Goal: Task Accomplishment & Management: Use online tool/utility

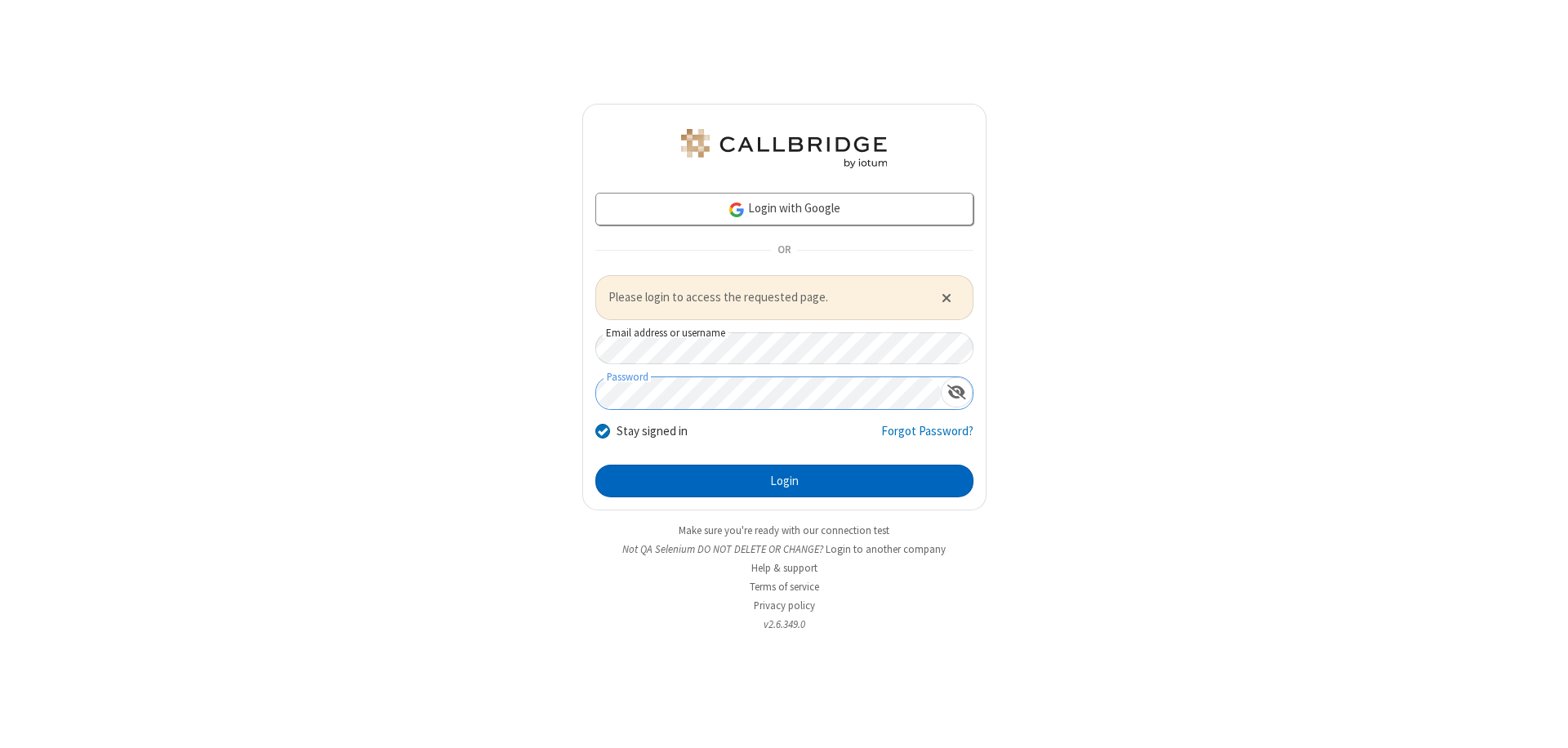
click at [784, 480] on button "Login" at bounding box center [784, 481] width 378 height 32
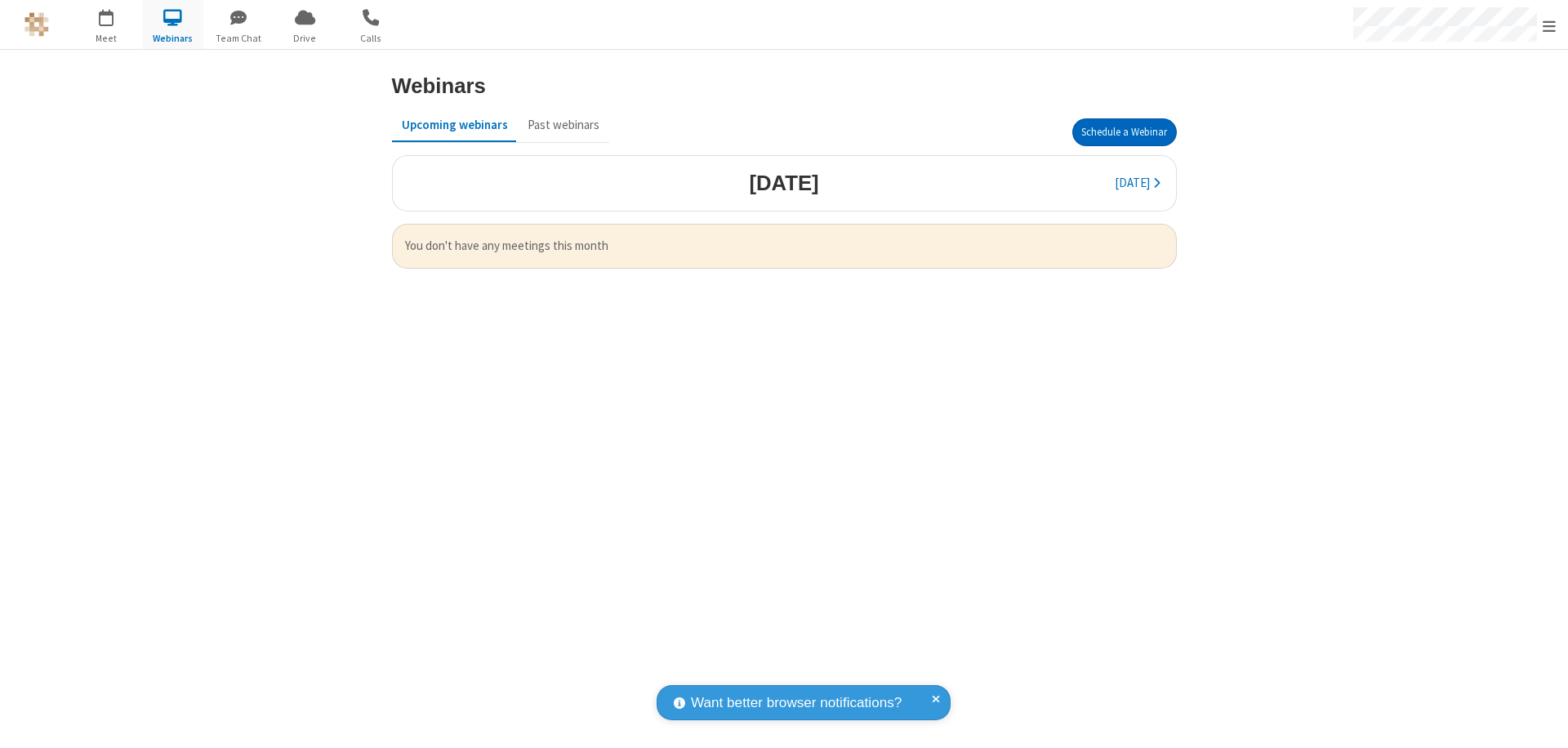
click at [1123, 133] on button "Schedule a Webinar" at bounding box center [1124, 132] width 105 height 28
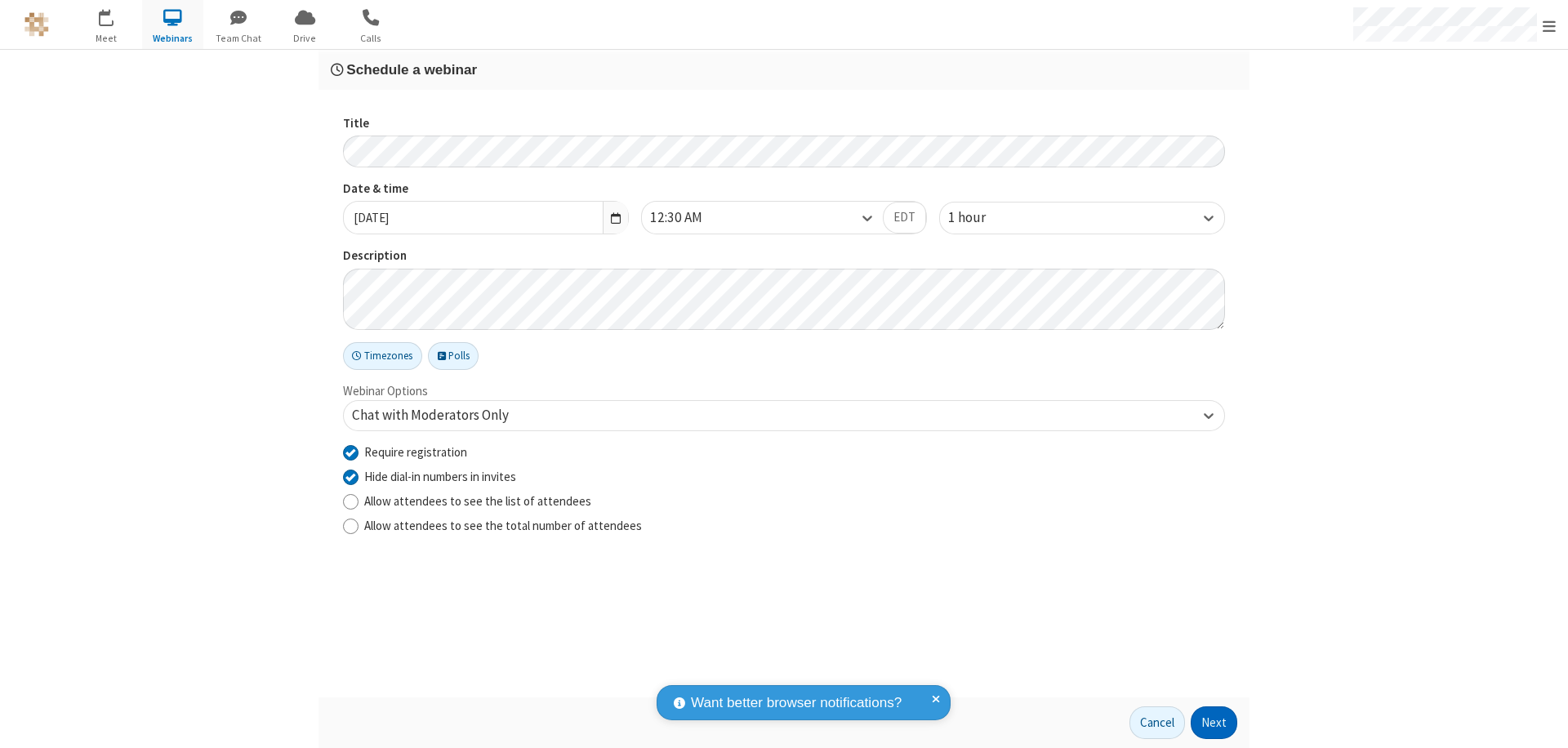
click at [1214, 723] on button "Next" at bounding box center [1214, 723] width 47 height 32
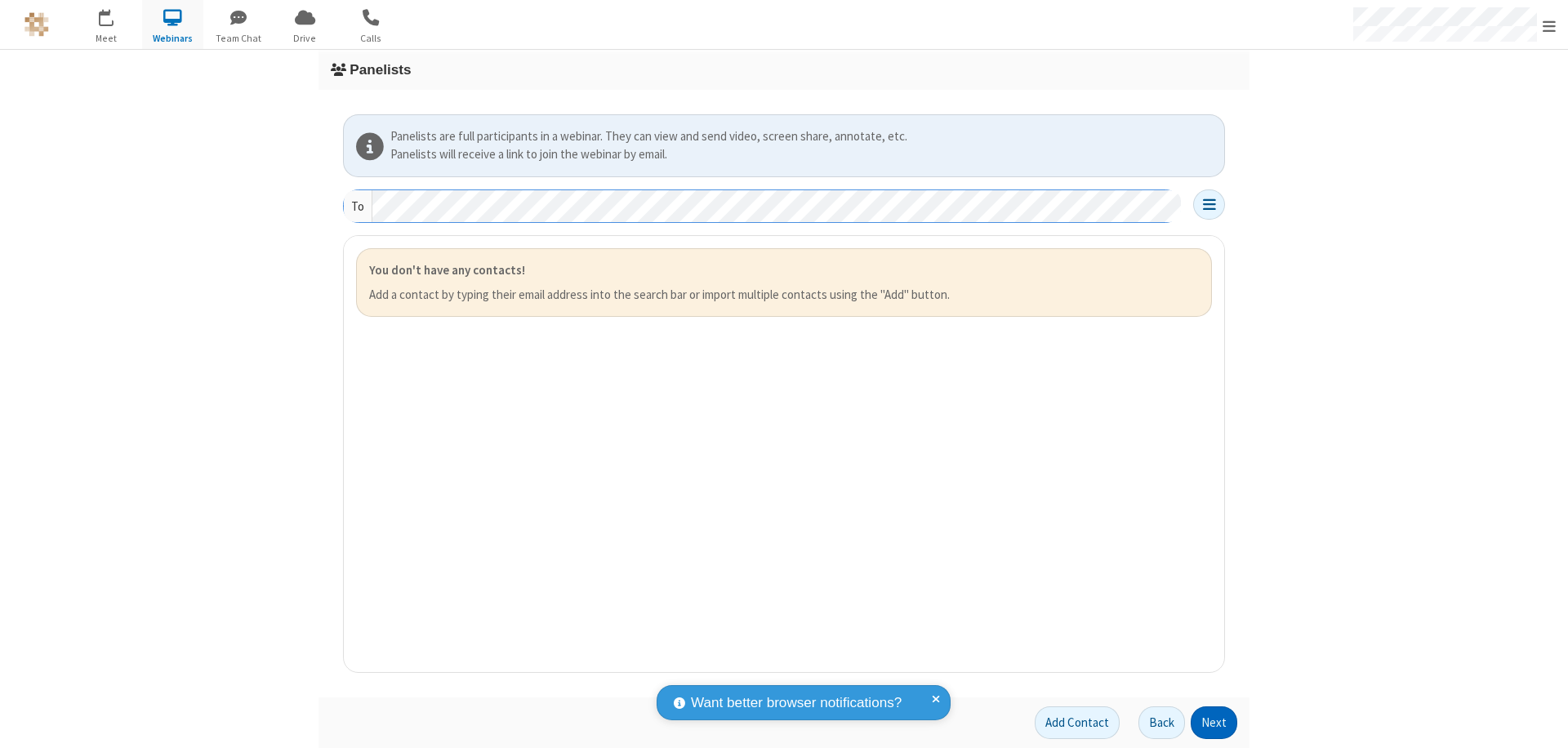
click at [1214, 723] on button "Next" at bounding box center [1214, 723] width 47 height 32
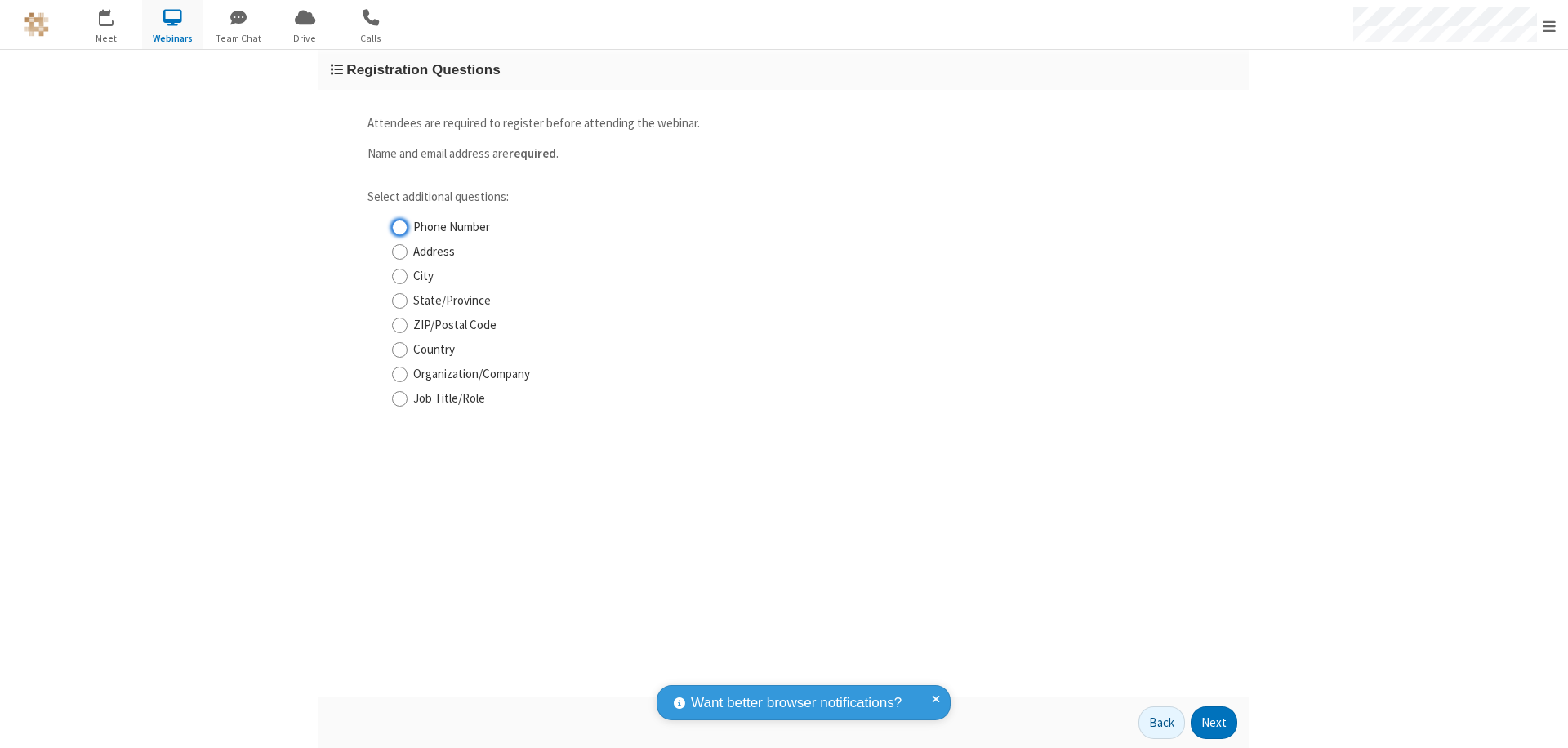
click at [400, 227] on input "Phone Number" at bounding box center [399, 227] width 15 height 17
checkbox input "true"
click at [1214, 723] on button "Next" at bounding box center [1214, 723] width 47 height 32
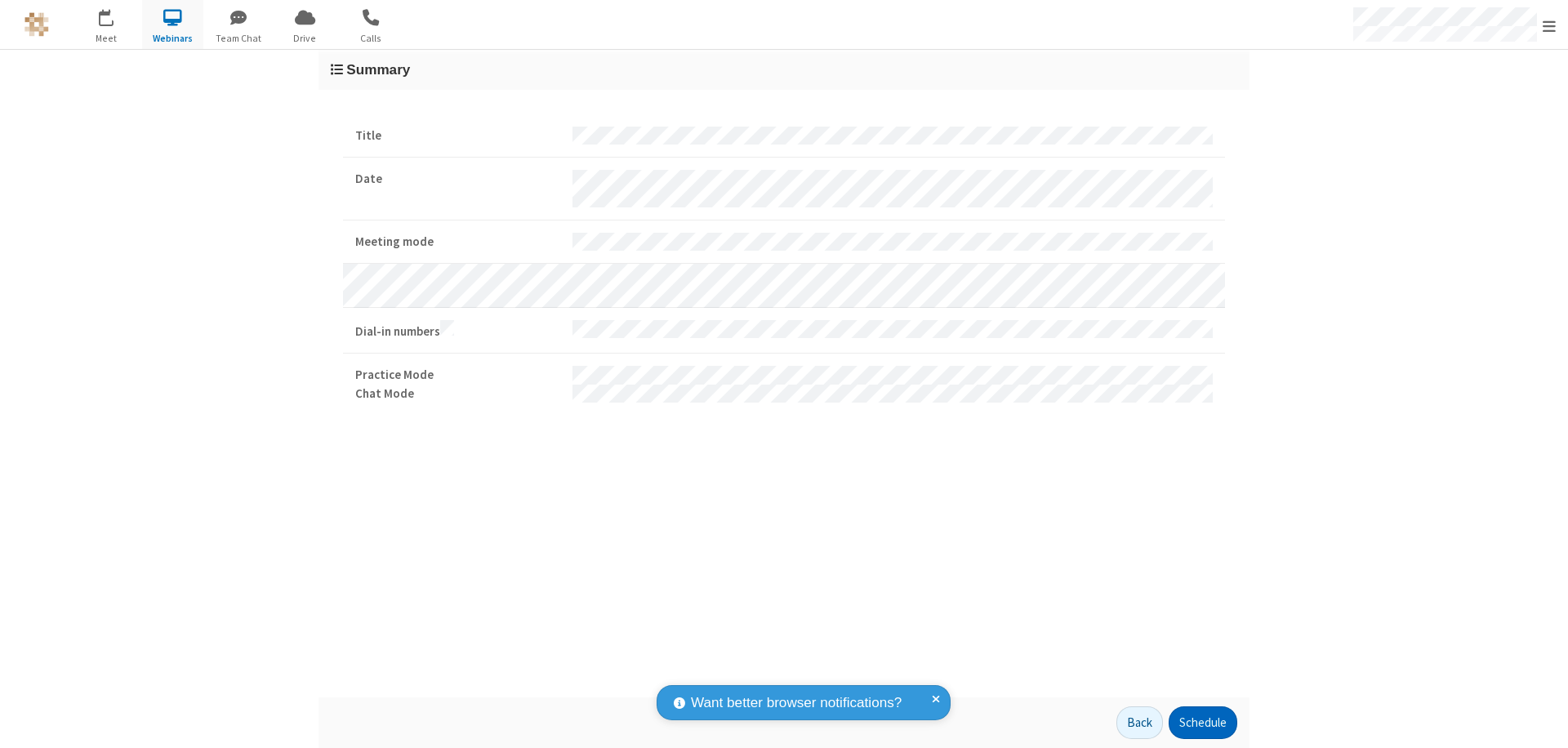
click at [1202, 723] on button "Schedule" at bounding box center [1203, 723] width 69 height 32
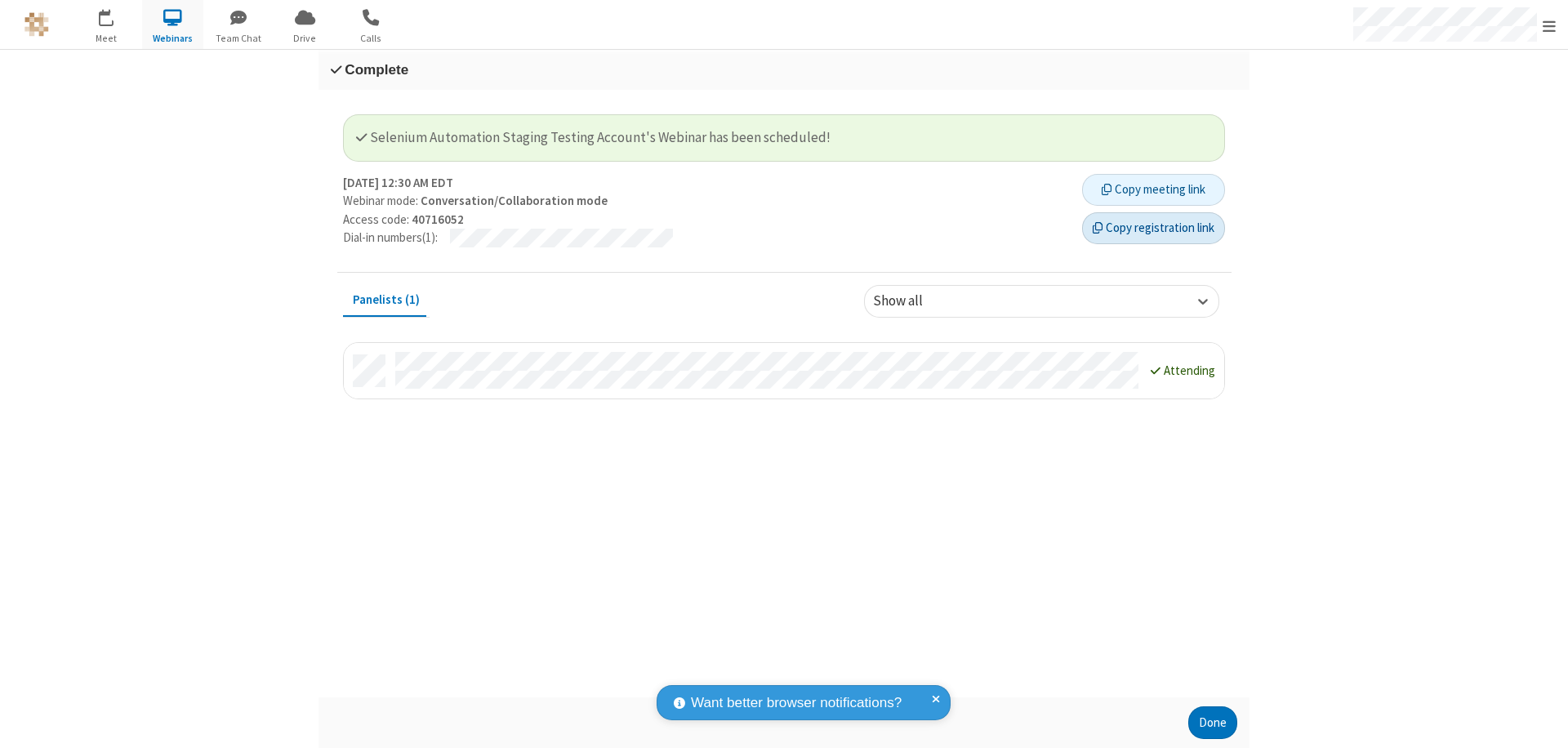
click at [1153, 228] on button "Copy registration link" at bounding box center [1153, 228] width 143 height 32
click at [1213, 723] on button "Done" at bounding box center [1213, 723] width 49 height 32
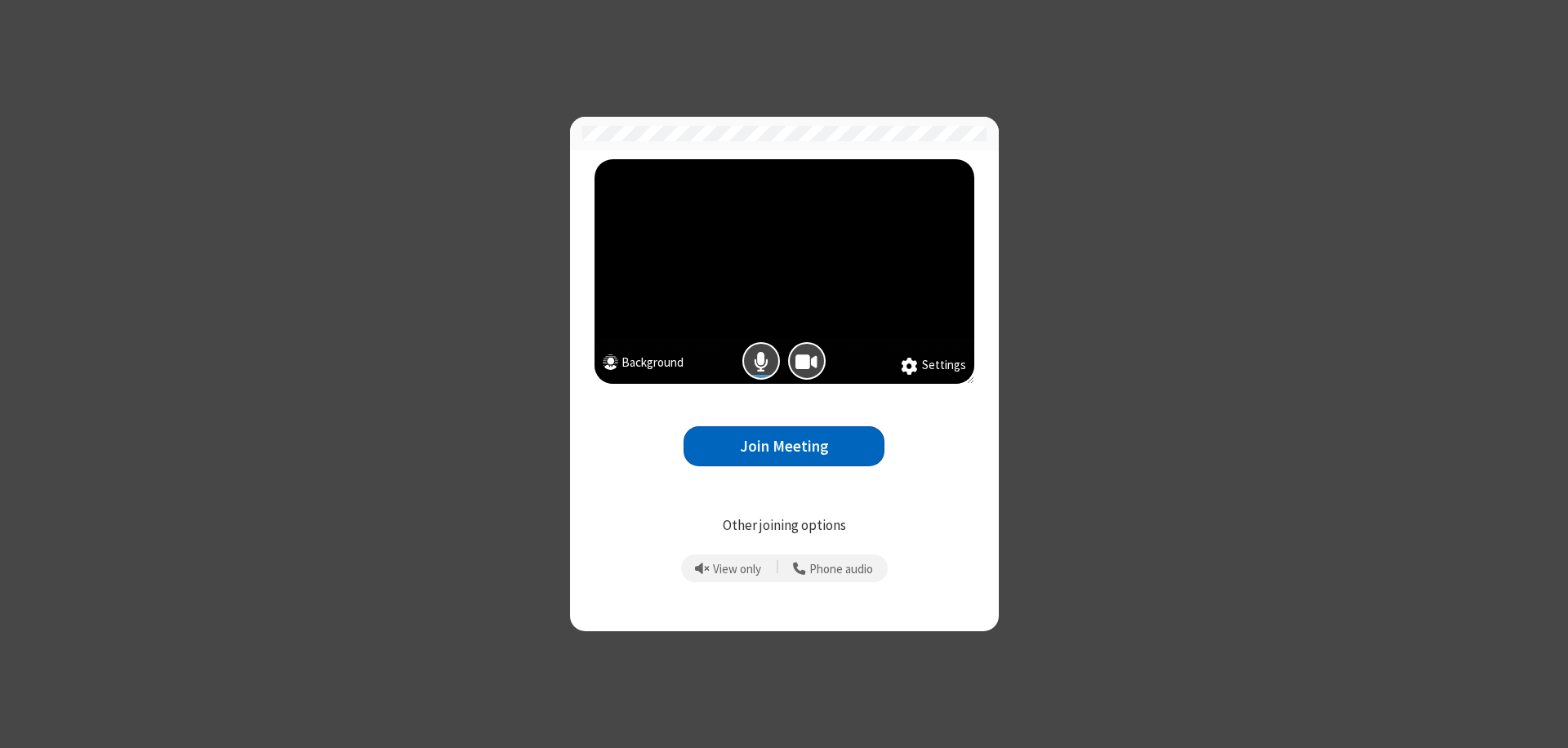
click at [784, 446] on button "Join Meeting" at bounding box center [784, 446] width 201 height 40
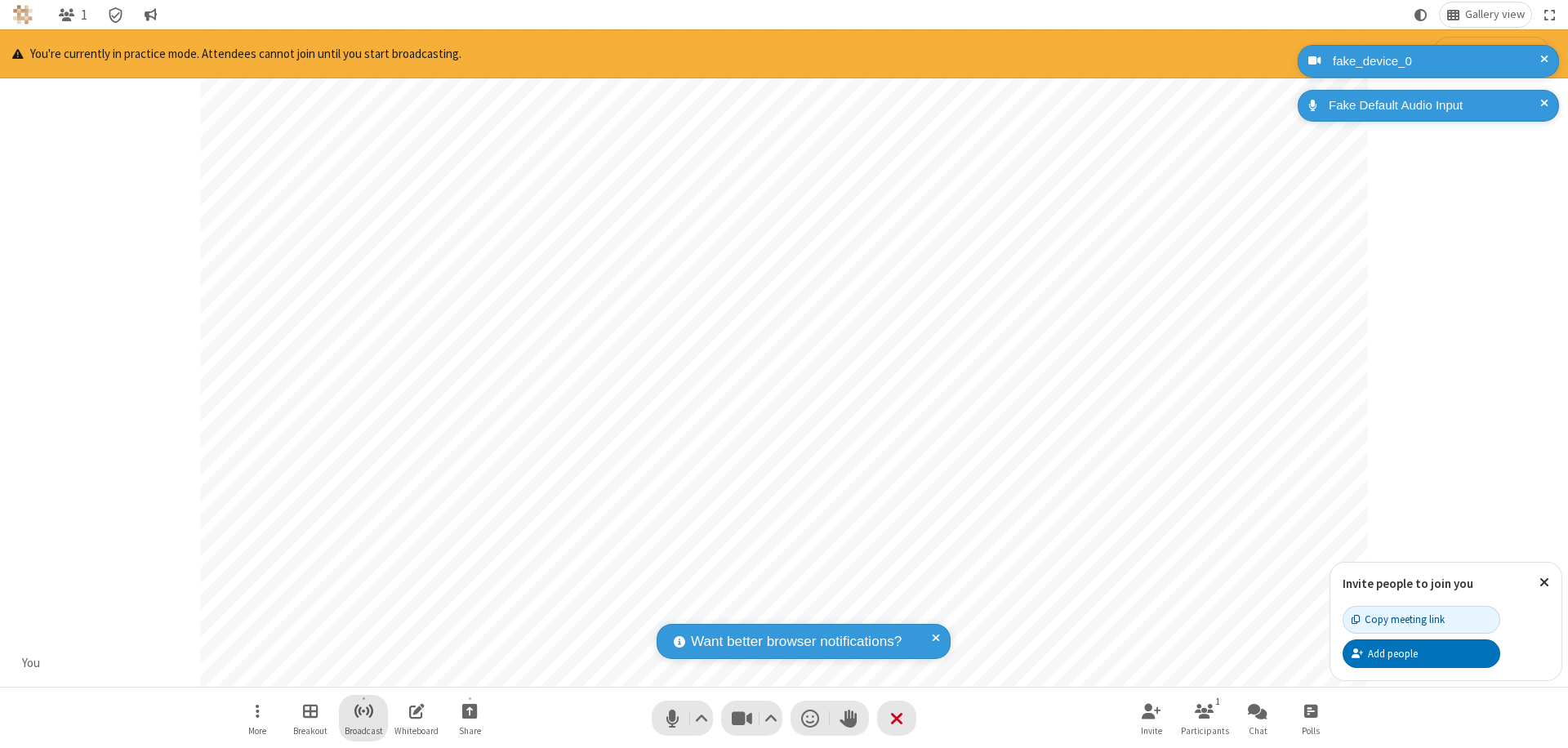
click at [363, 710] on span "Start broadcast" at bounding box center [364, 711] width 21 height 21
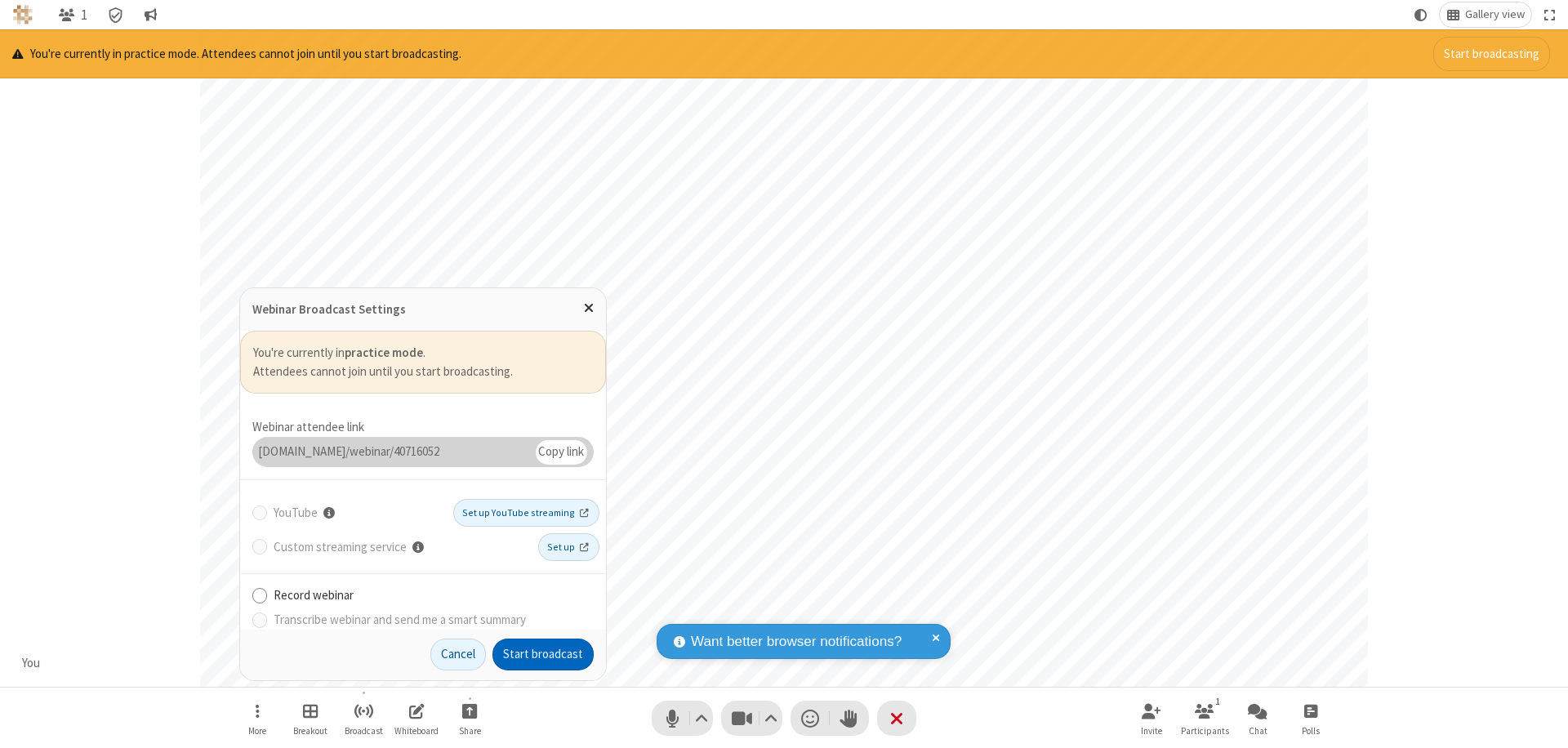
click at [543, 654] on button "Start broadcast" at bounding box center [543, 655] width 101 height 32
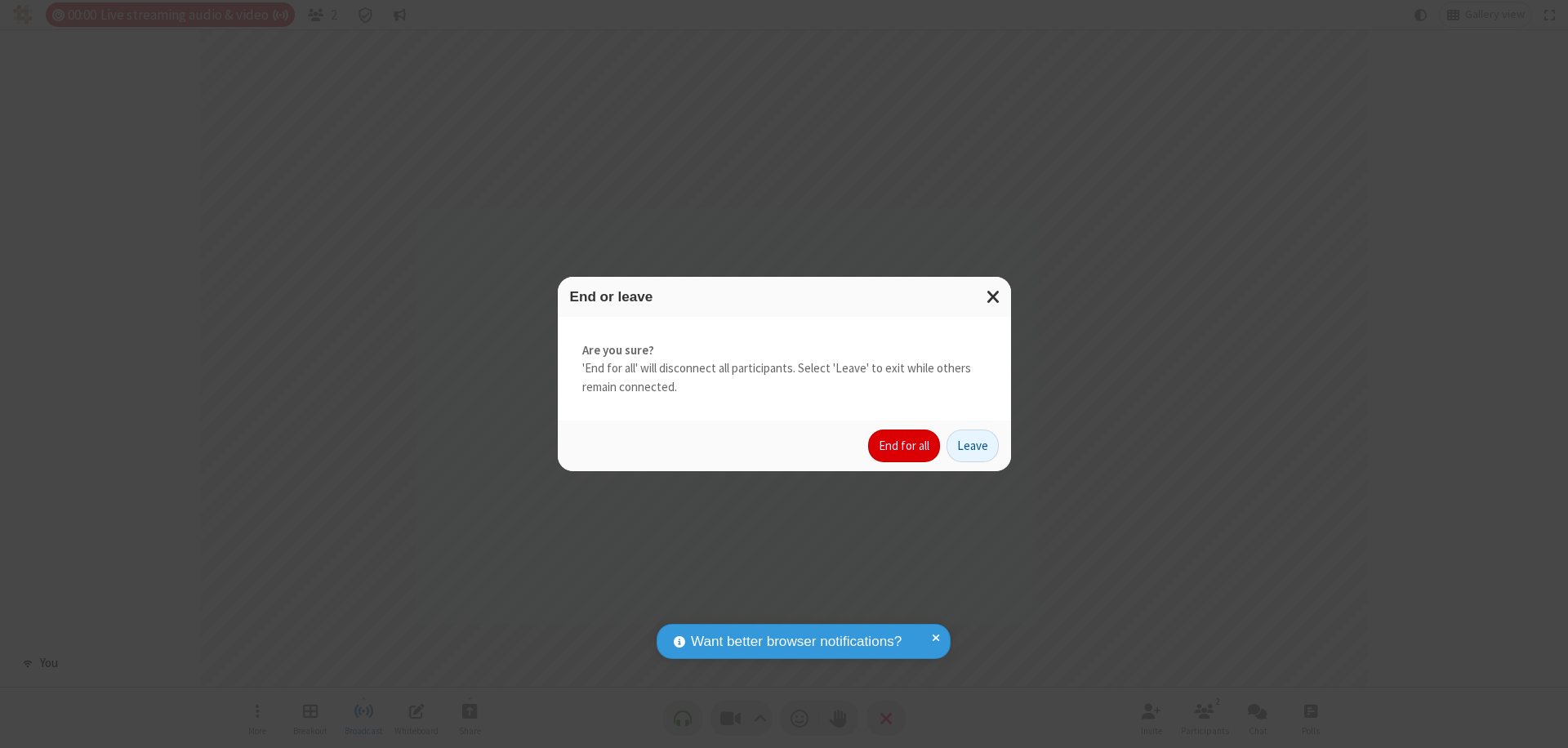
click at [905, 446] on button "End for all" at bounding box center [904, 446] width 72 height 32
